Goal: Transaction & Acquisition: Book appointment/travel/reservation

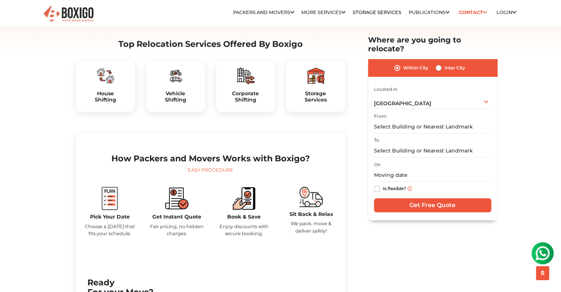
scroll to position [228, 0]
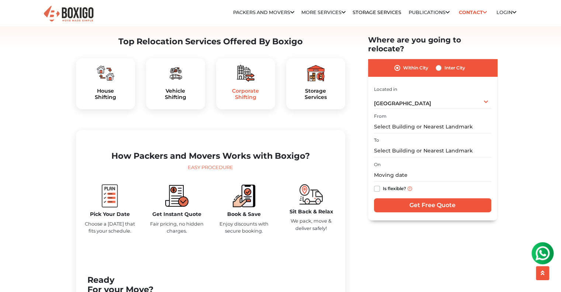
click at [251, 100] on h5 "Corporate Shifting" at bounding box center [245, 94] width 47 height 13
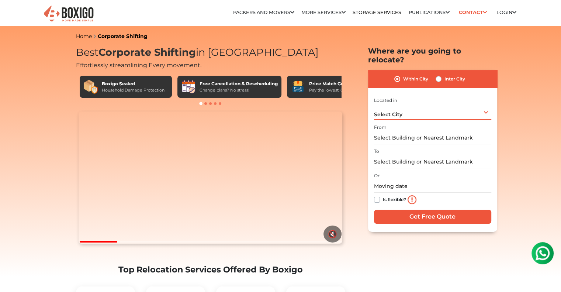
click at [448, 106] on div "Select City Select City [GEOGRAPHIC_DATA] [GEOGRAPHIC_DATA] [GEOGRAPHIC_DATA] […" at bounding box center [432, 111] width 117 height 15
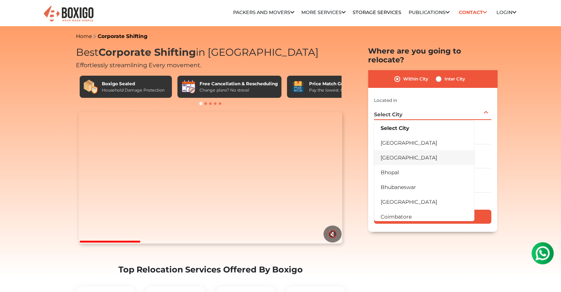
click at [412, 152] on li "[GEOGRAPHIC_DATA]" at bounding box center [424, 157] width 100 height 15
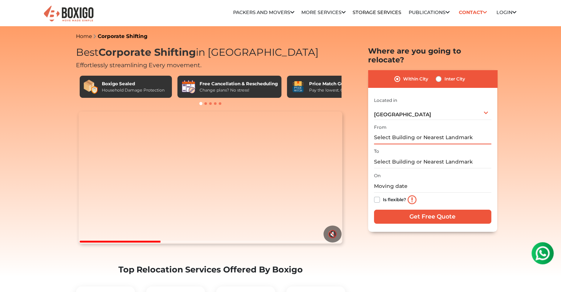
click at [425, 131] on input "text" at bounding box center [432, 137] width 117 height 13
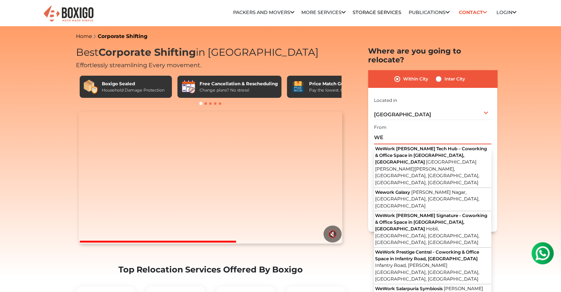
type input "WE"
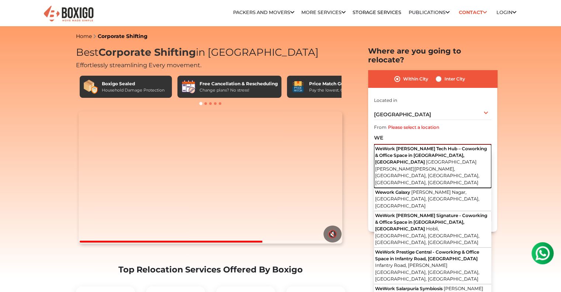
click button "WeWork [PERSON_NAME] Tech Hub – Coworking & Office Space in [GEOGRAPHIC_DATA], …" at bounding box center [432, 166] width 117 height 44
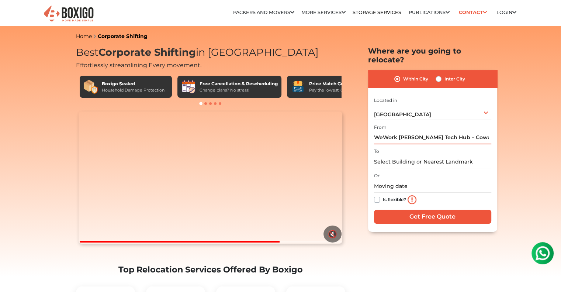
click at [425, 131] on input "WeWork [PERSON_NAME] Tech Hub – Coworking & Office Space in [GEOGRAPHIC_DATA], …" at bounding box center [432, 137] width 117 height 13
drag, startPoint x: 398, startPoint y: 127, endPoint x: 549, endPoint y: 131, distance: 150.6
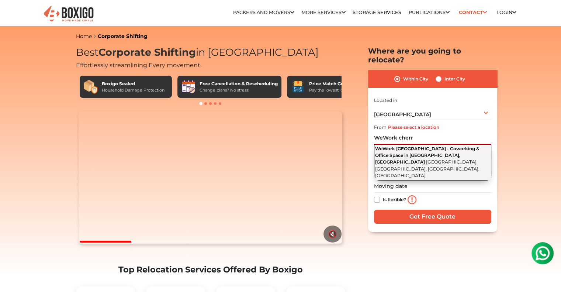
click at [468, 146] on span "WeWork [GEOGRAPHIC_DATA] - Coworking & Office Space in [GEOGRAPHIC_DATA], [GEOG…" at bounding box center [427, 155] width 104 height 19
type input "WeWork [GEOGRAPHIC_DATA] - Coworking & Office Space in [GEOGRAPHIC_DATA], [GEOG…"
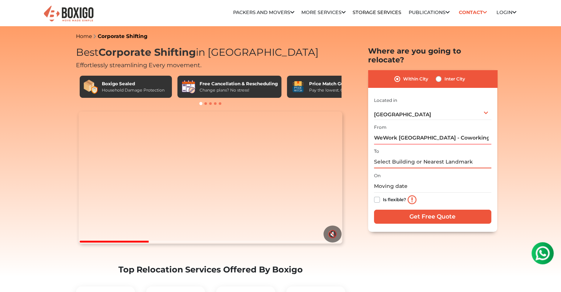
click at [419, 155] on input "text" at bounding box center [432, 161] width 117 height 13
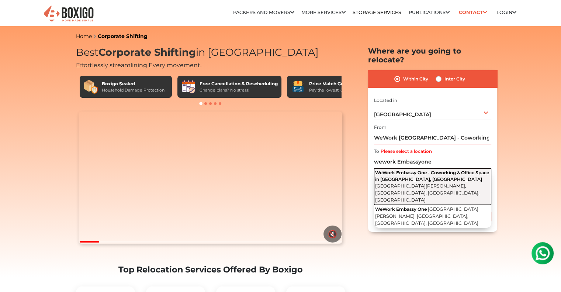
click at [433, 171] on span "WeWork Embassy One - Coworking & Office Space in [GEOGRAPHIC_DATA], [GEOGRAPHIC…" at bounding box center [432, 176] width 114 height 12
type input "WeWork Embassy One - Coworking & Office Space in [GEOGRAPHIC_DATA][PERSON_NAME]…"
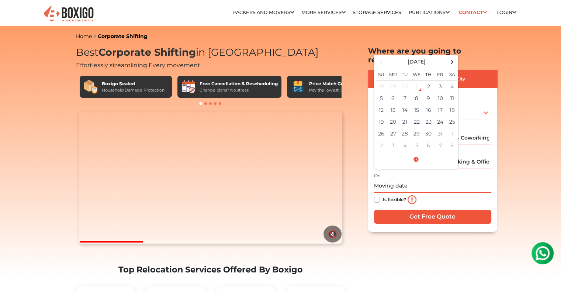
click at [405, 180] on input "text" at bounding box center [432, 186] width 117 height 13
click at [427, 80] on td "2" at bounding box center [429, 86] width 12 height 12
type input "[DATE] 2:23 PM"
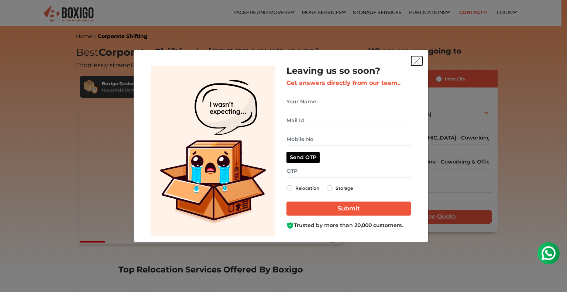
click at [416, 62] on img "get free quote dialog" at bounding box center [416, 61] width 7 height 7
